Goal: Information Seeking & Learning: Compare options

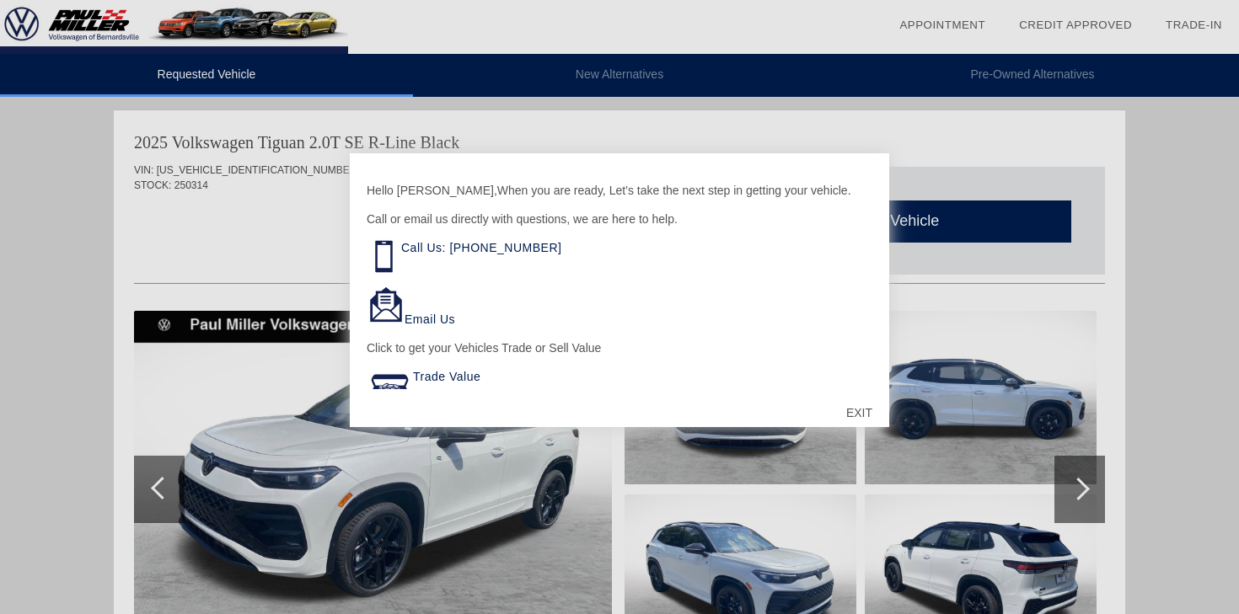
click at [852, 412] on div "EXIT" at bounding box center [859, 413] width 60 height 51
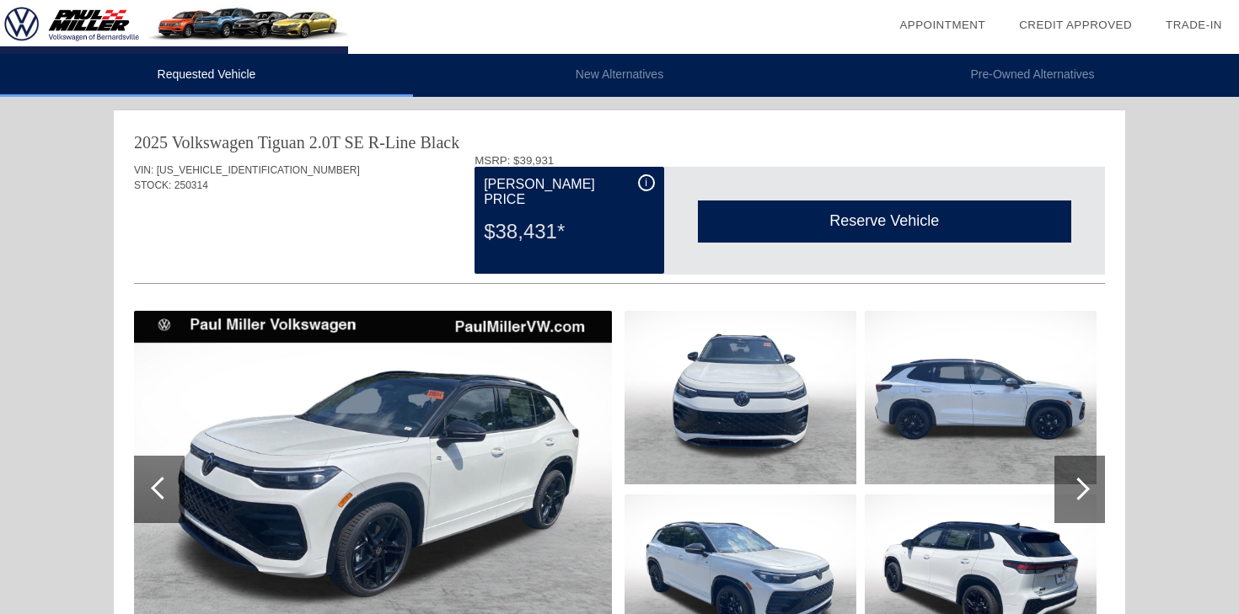
click at [603, 71] on li "New Alternatives" at bounding box center [619, 75] width 413 height 43
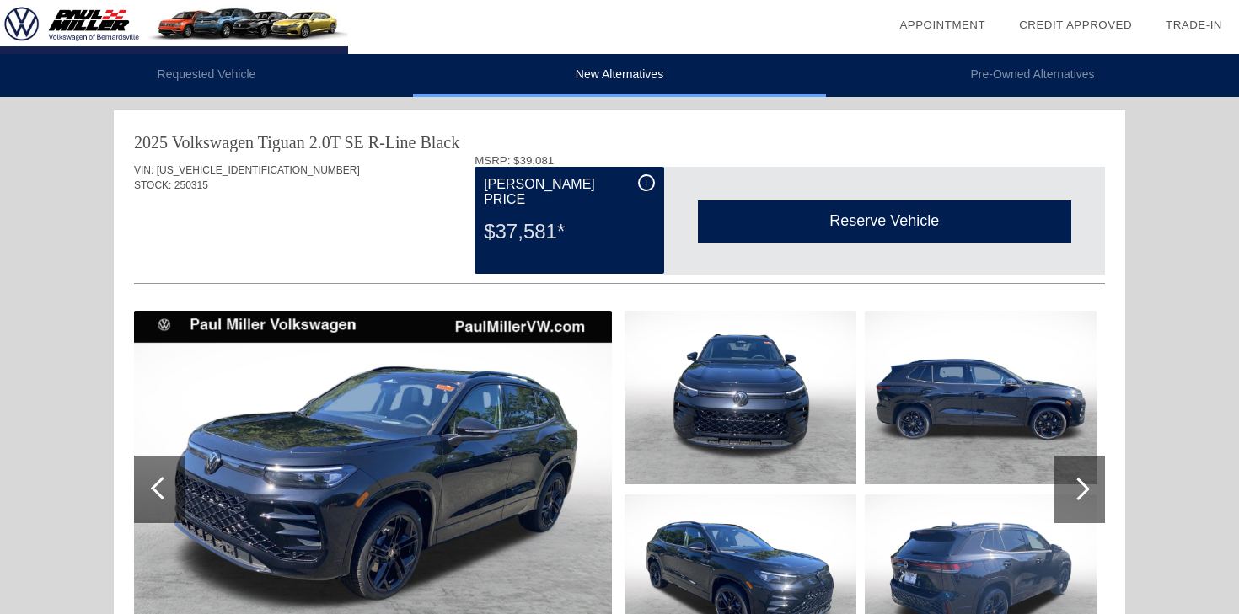
click at [214, 172] on span "[US_VEHICLE_IDENTIFICATION_NUMBER]" at bounding box center [258, 170] width 203 height 12
copy span "[US_VEHICLE_IDENTIFICATION_NUMBER]"
click at [217, 74] on li "Requested Vehicle" at bounding box center [206, 75] width 413 height 43
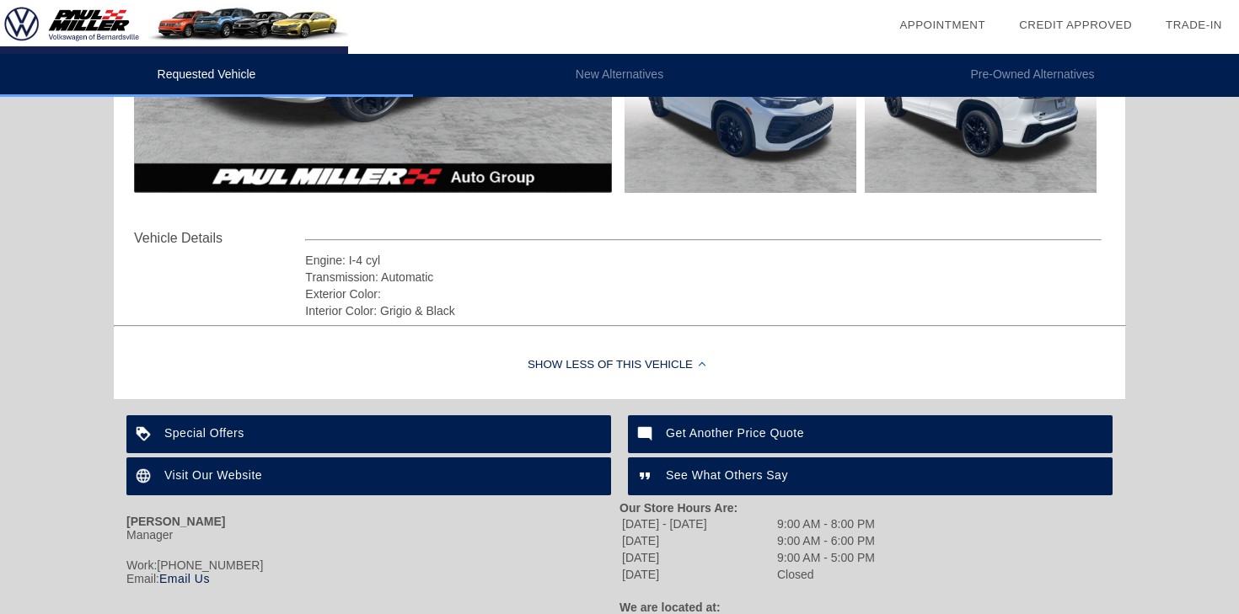
scroll to position [566, 0]
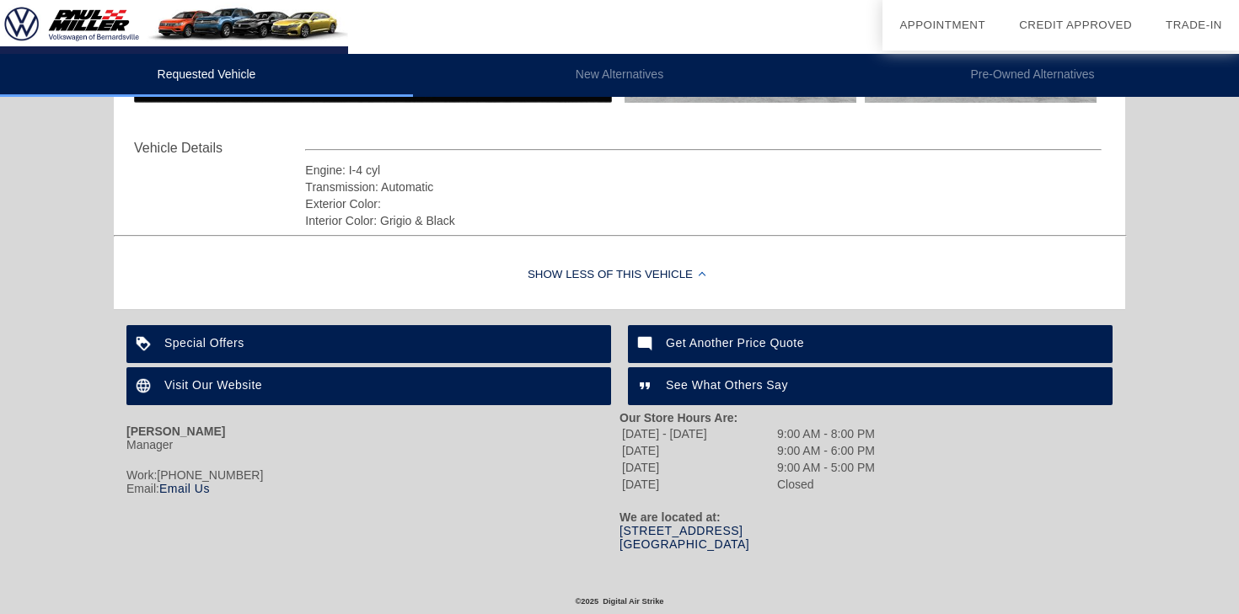
click at [1063, 71] on li "Pre-Owned Alternatives" at bounding box center [1032, 75] width 413 height 43
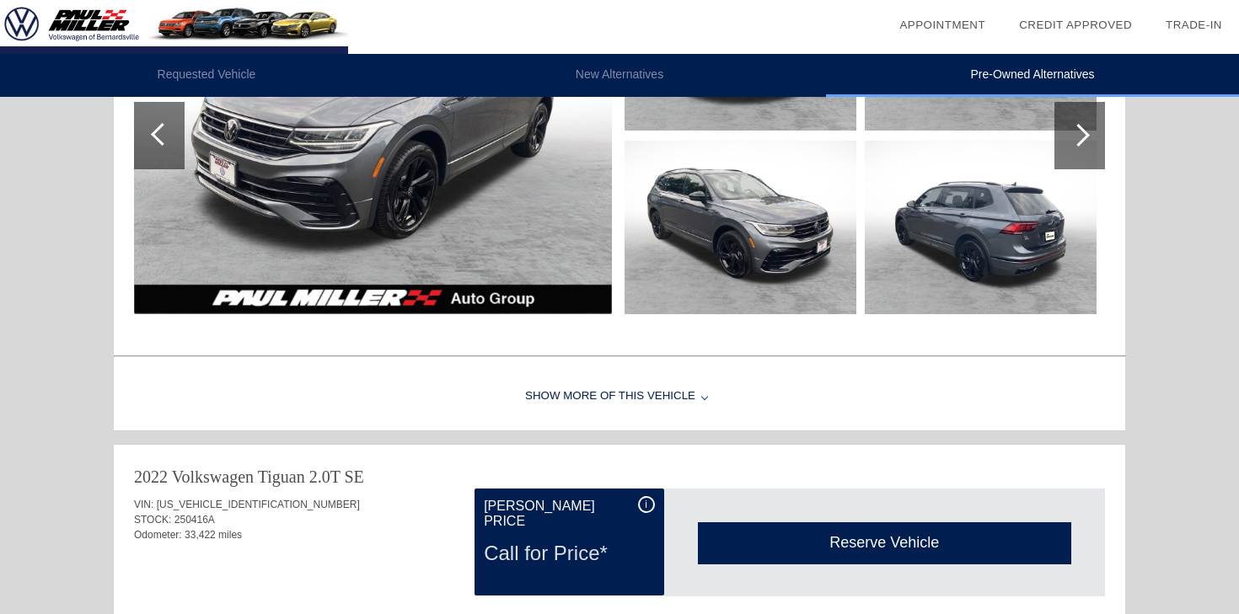
scroll to position [1074, 0]
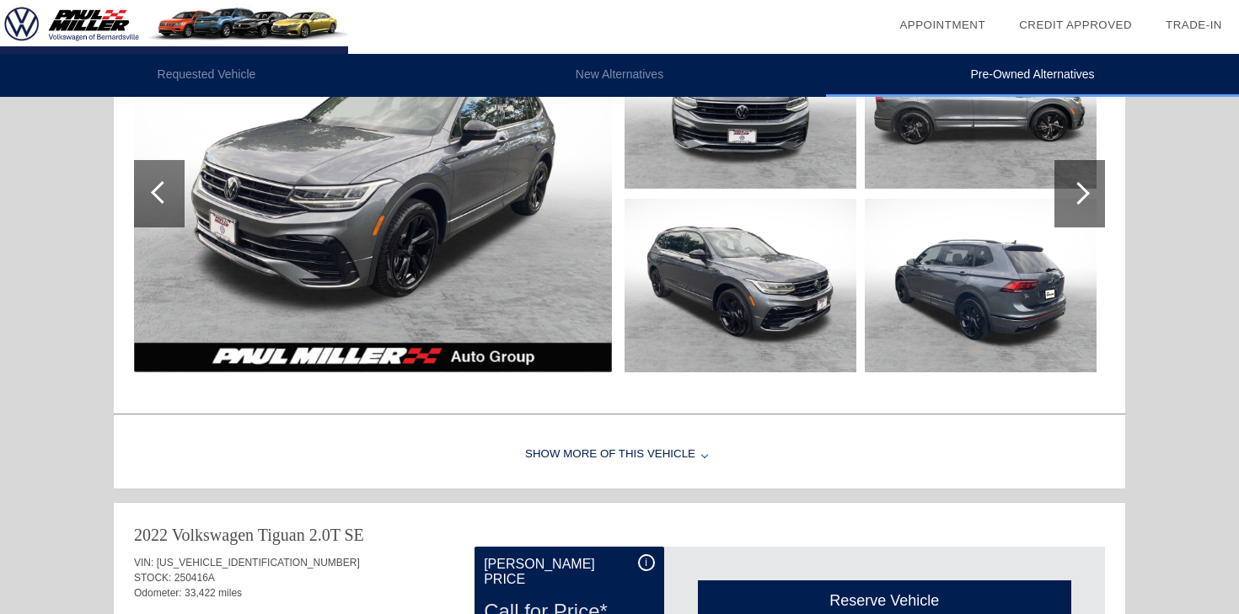
click at [656, 72] on li "New Alternatives" at bounding box center [619, 75] width 413 height 43
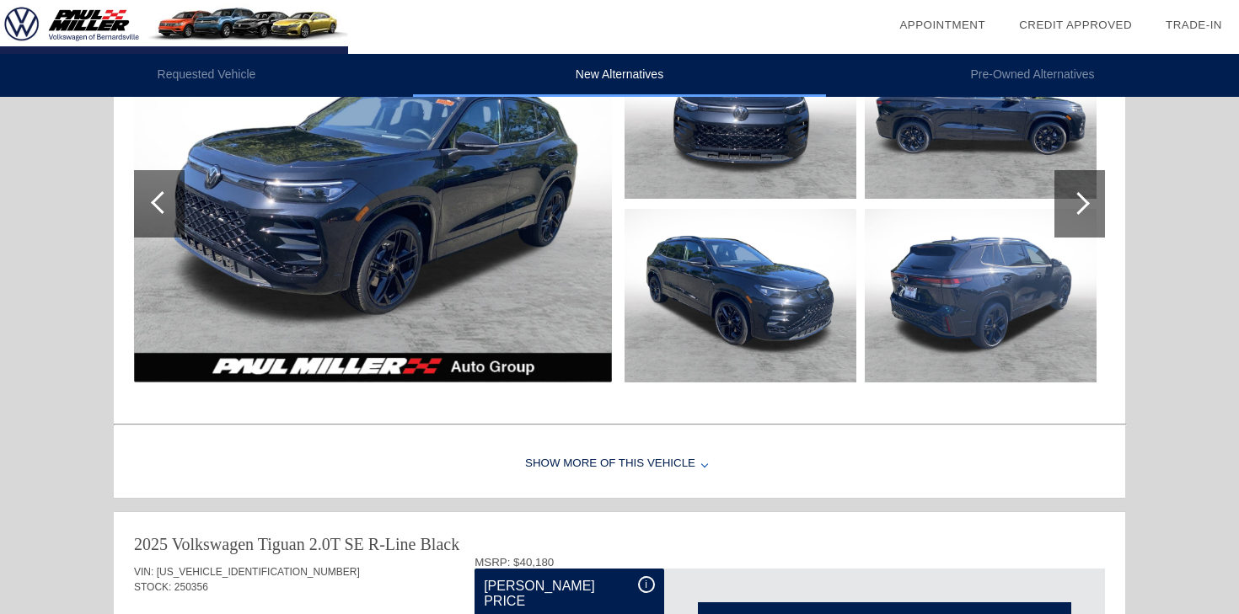
scroll to position [0, 0]
